Goal: Information Seeking & Learning: Learn about a topic

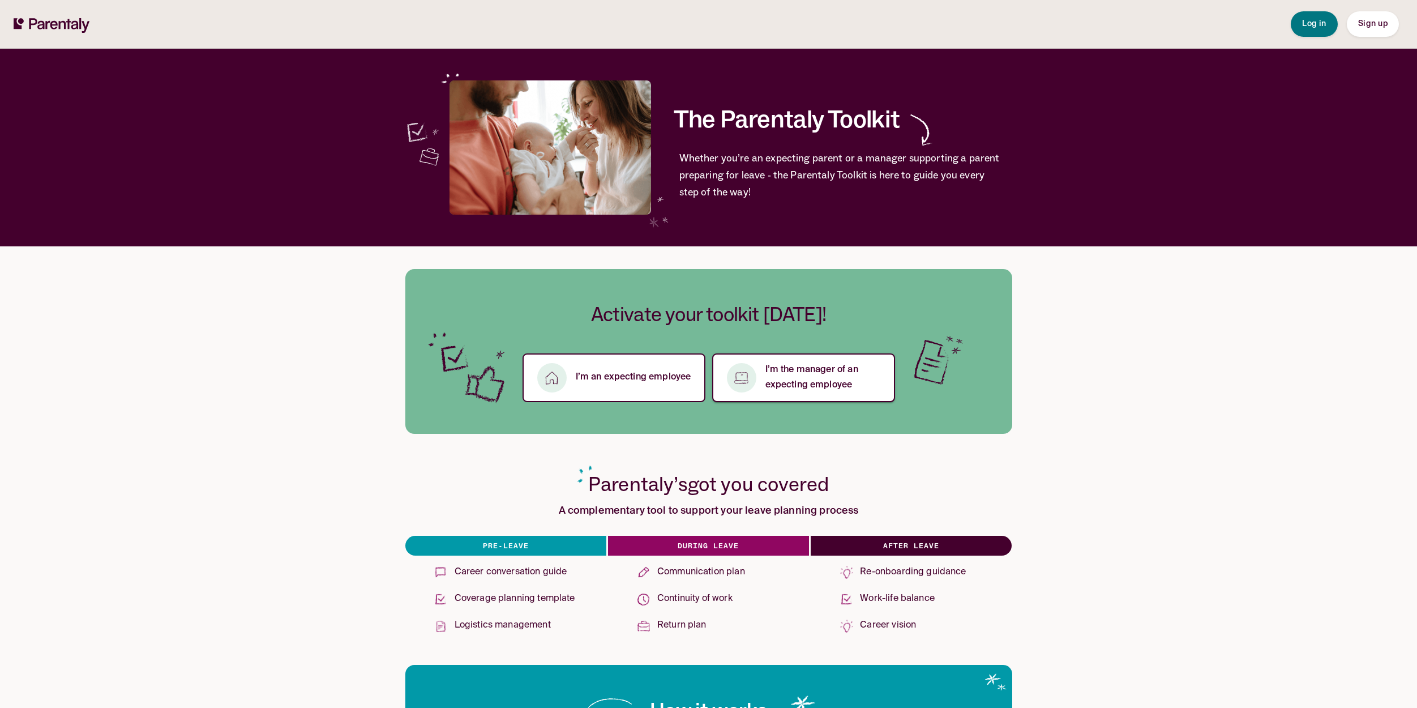
click at [803, 366] on p "I’m the manager of an expecting employee" at bounding box center [823, 377] width 116 height 31
